Goal: Transaction & Acquisition: Purchase product/service

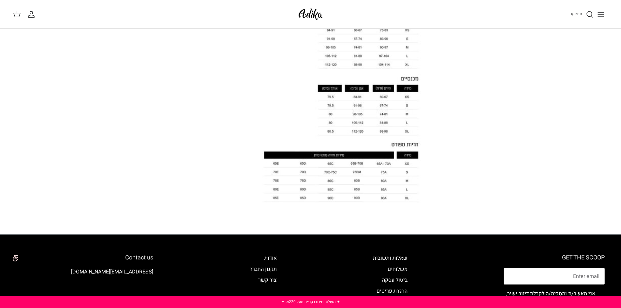
click at [315, 20] on img at bounding box center [311, 14] width 28 height 15
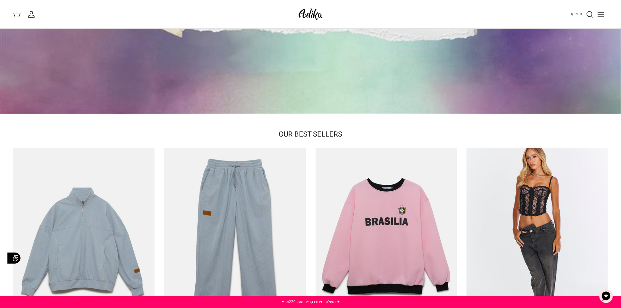
scroll to position [33, 0]
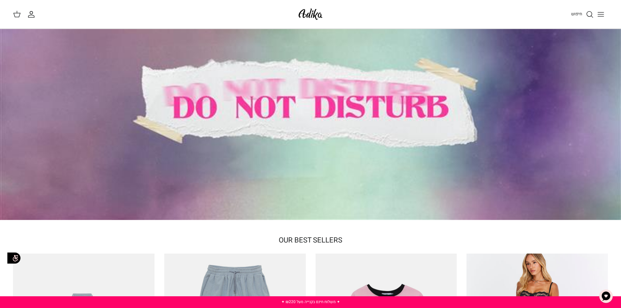
click at [605, 14] on button "Toggle menu" at bounding box center [601, 14] width 14 height 14
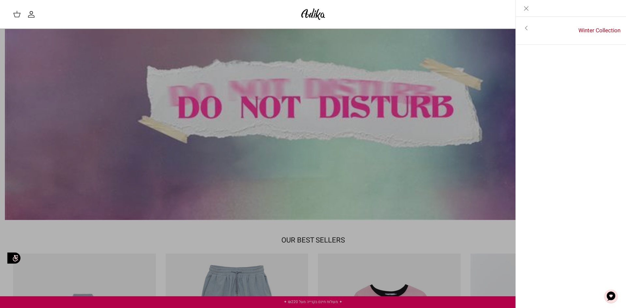
click at [527, 6] on icon "Close" at bounding box center [526, 9] width 8 height 8
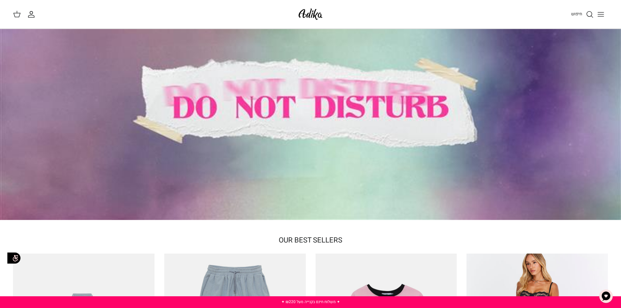
click at [576, 14] on span "חיפוש" at bounding box center [576, 14] width 11 height 6
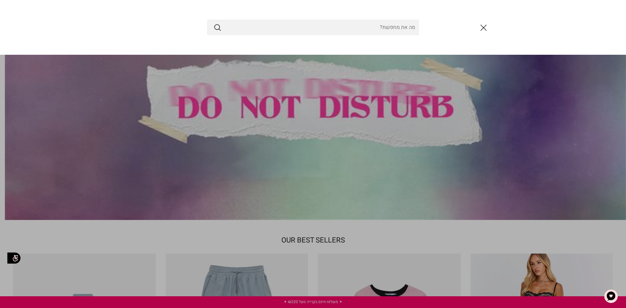
click at [481, 27] on icon "סגור" at bounding box center [483, 27] width 11 height 11
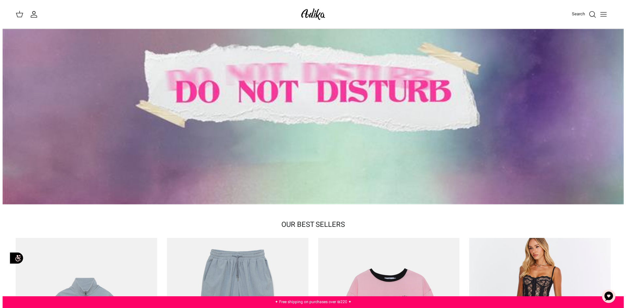
scroll to position [0, 0]
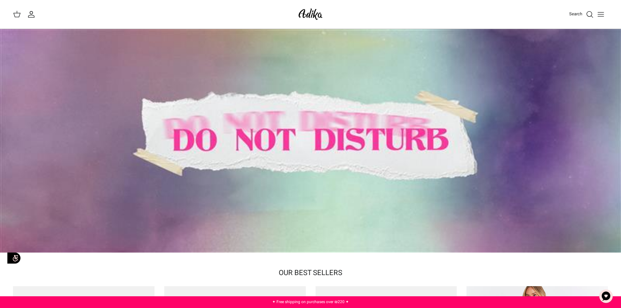
click at [599, 13] on icon "Toggle menu" at bounding box center [601, 14] width 8 height 8
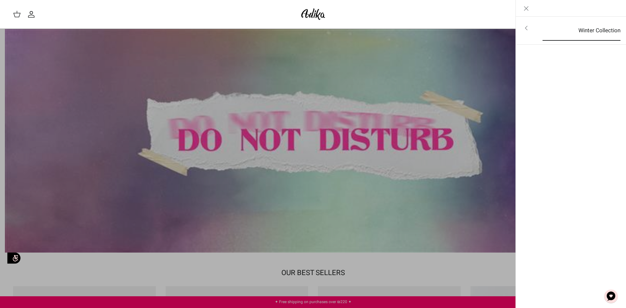
click at [540, 33] on link "Winter Collection" at bounding box center [582, 31] width 90 height 20
click at [598, 34] on link "For all items" at bounding box center [571, 29] width 104 height 16
click at [597, 30] on font "For all items" at bounding box center [601, 28] width 30 height 8
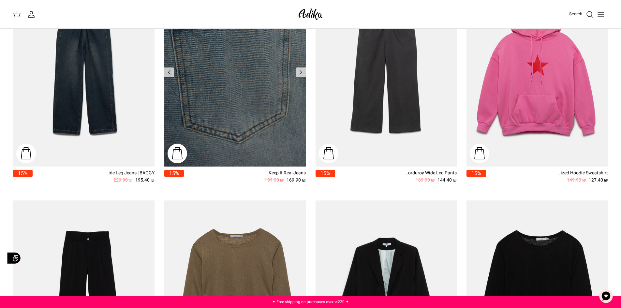
scroll to position [782, 0]
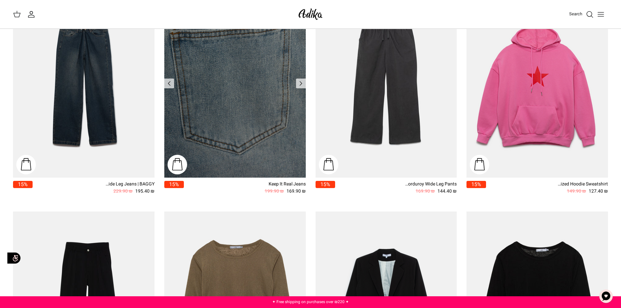
click at [234, 103] on img "Keep It Real Jeans" at bounding box center [234, 83] width 141 height 188
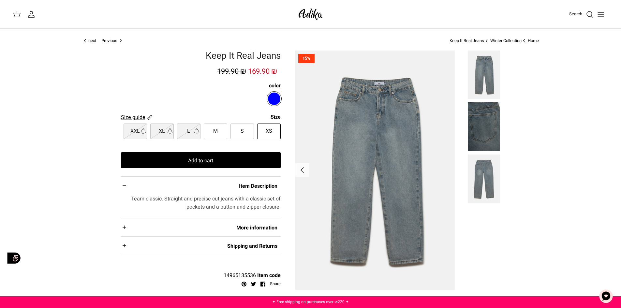
scroll to position [33, 0]
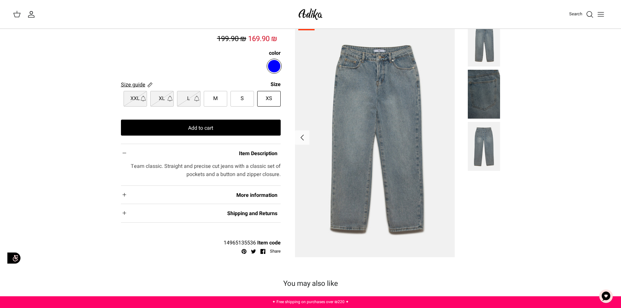
click at [139, 83] on font "Size guide" at bounding box center [133, 85] width 24 height 8
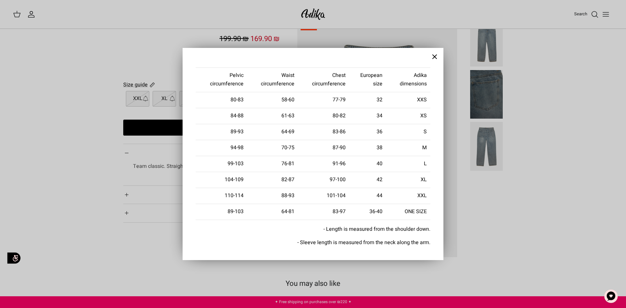
click at [436, 52] on button "Close" at bounding box center [435, 57] width 18 height 18
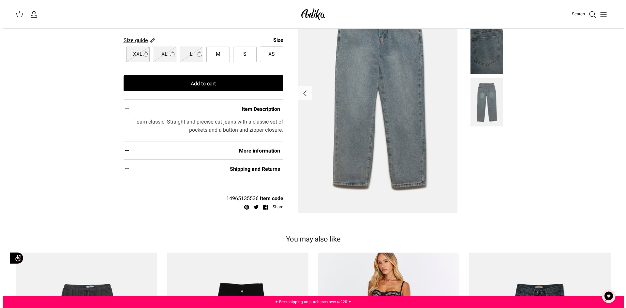
scroll to position [0, 0]
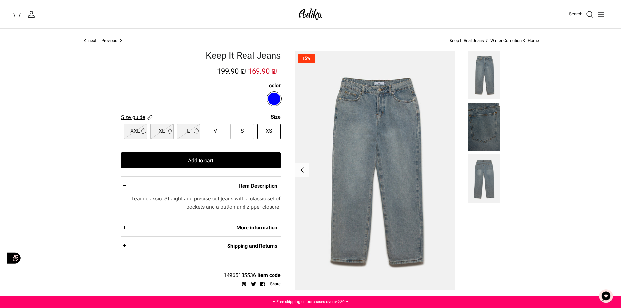
click at [143, 119] on font "Size guide" at bounding box center [133, 117] width 24 height 8
